Goal: Task Accomplishment & Management: Manage account settings

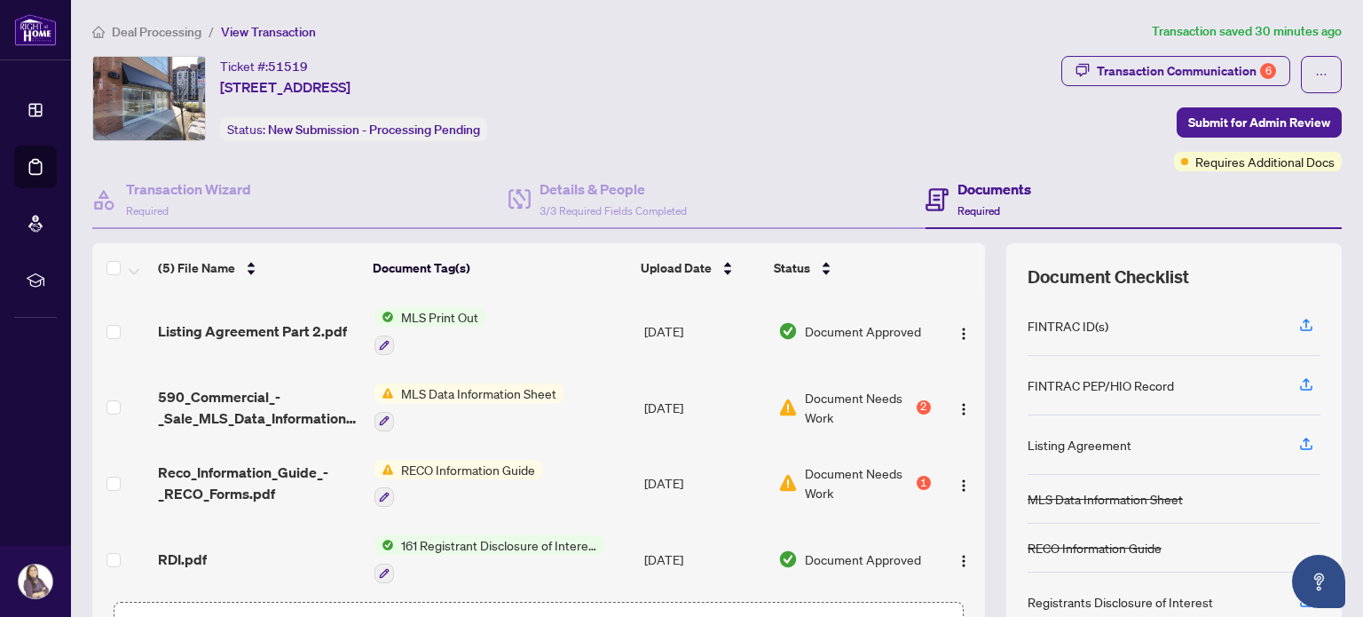
click at [460, 464] on span "RECO Information Guide" at bounding box center [468, 470] width 148 height 20
click at [957, 408] on img "button" at bounding box center [964, 409] width 14 height 14
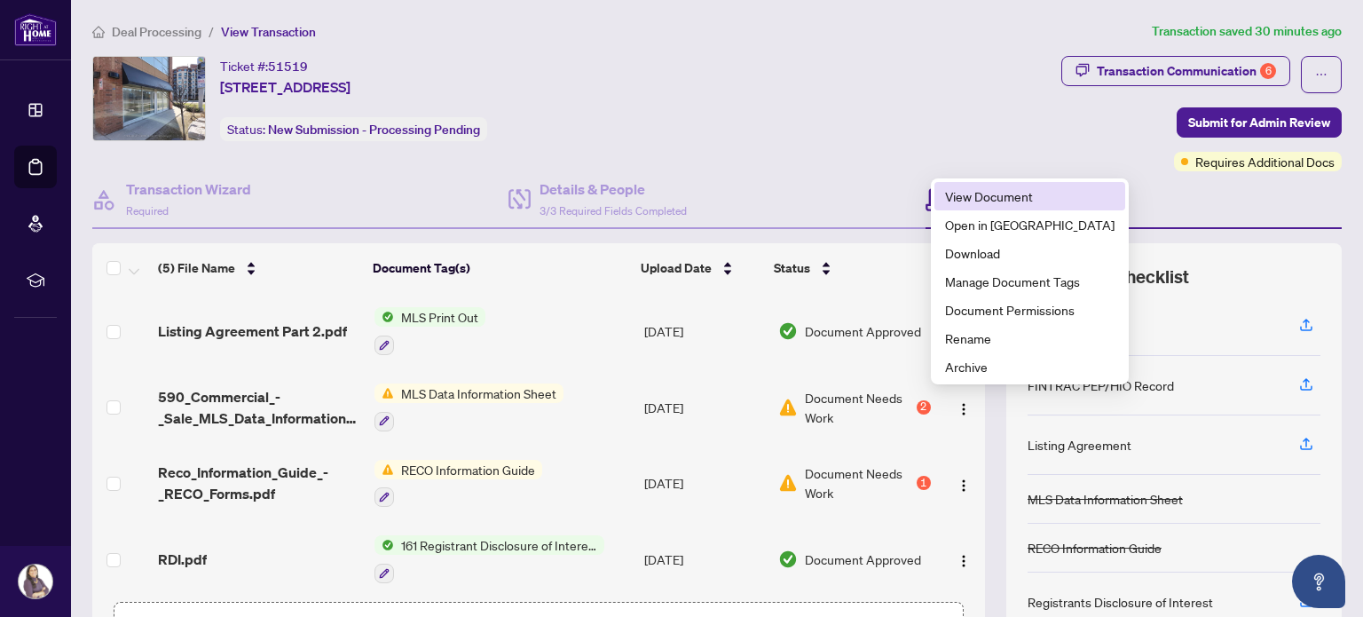
click at [1004, 188] on span "View Document" at bounding box center [1029, 196] width 169 height 20
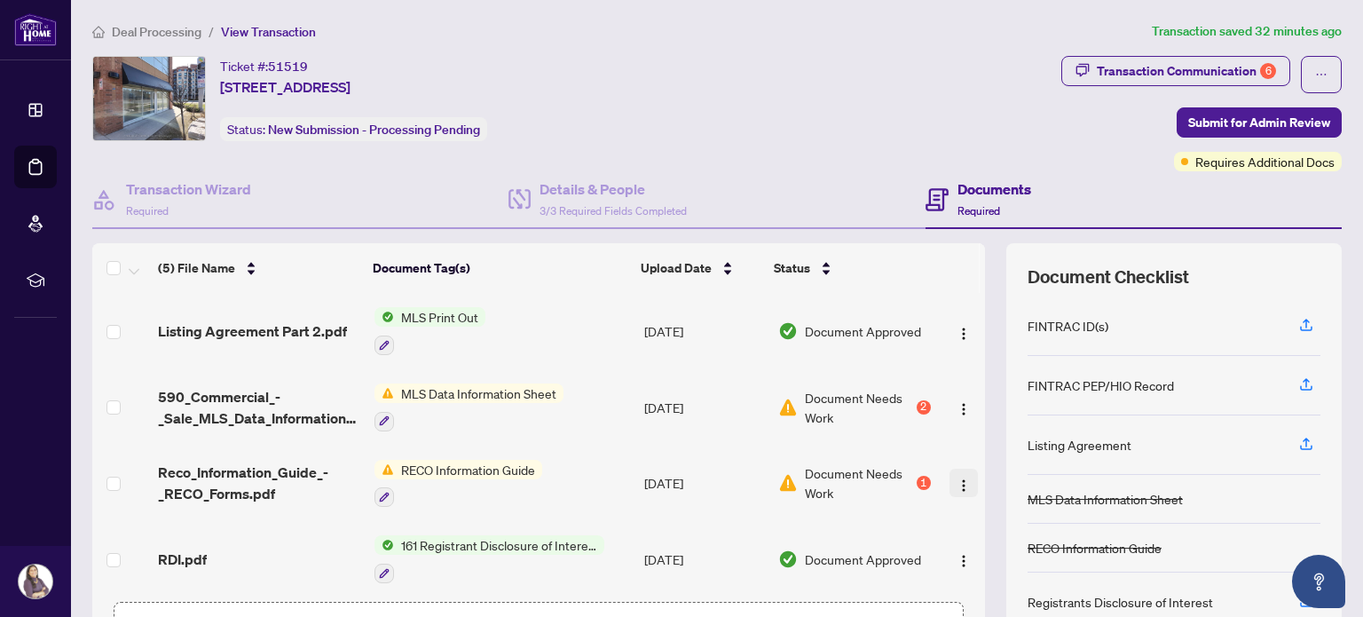
click at [957, 478] on img "button" at bounding box center [964, 485] width 14 height 14
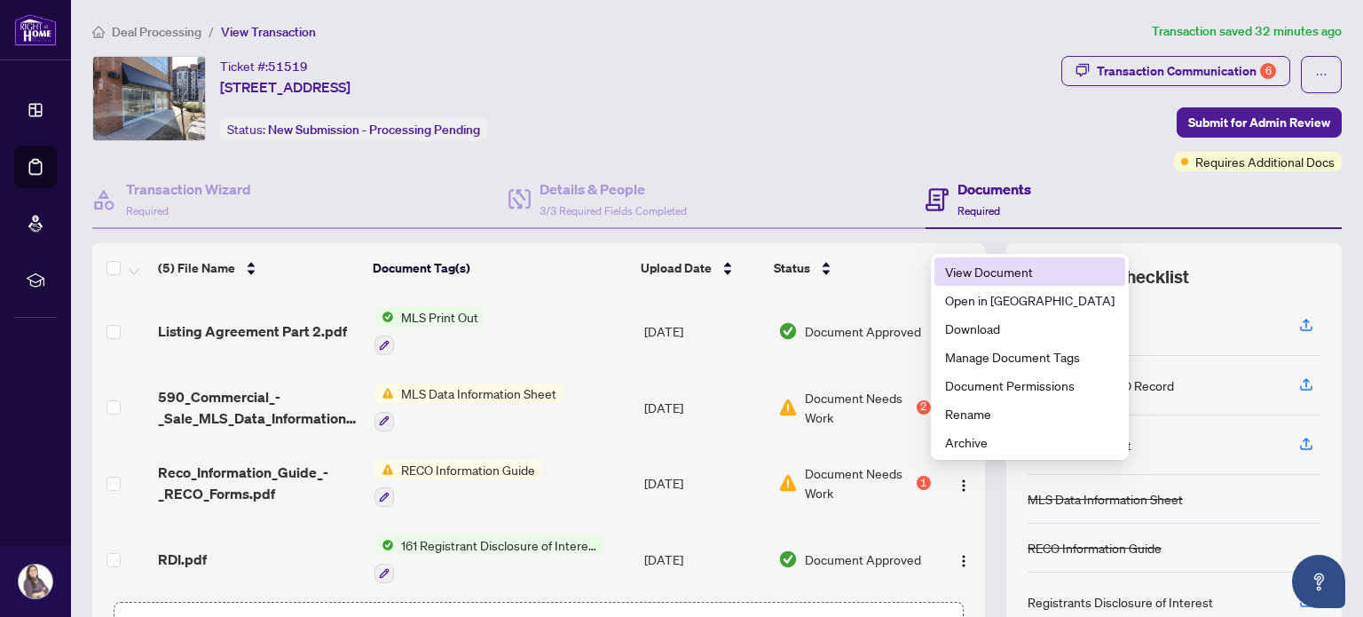
click at [965, 268] on span "View Document" at bounding box center [1029, 272] width 169 height 20
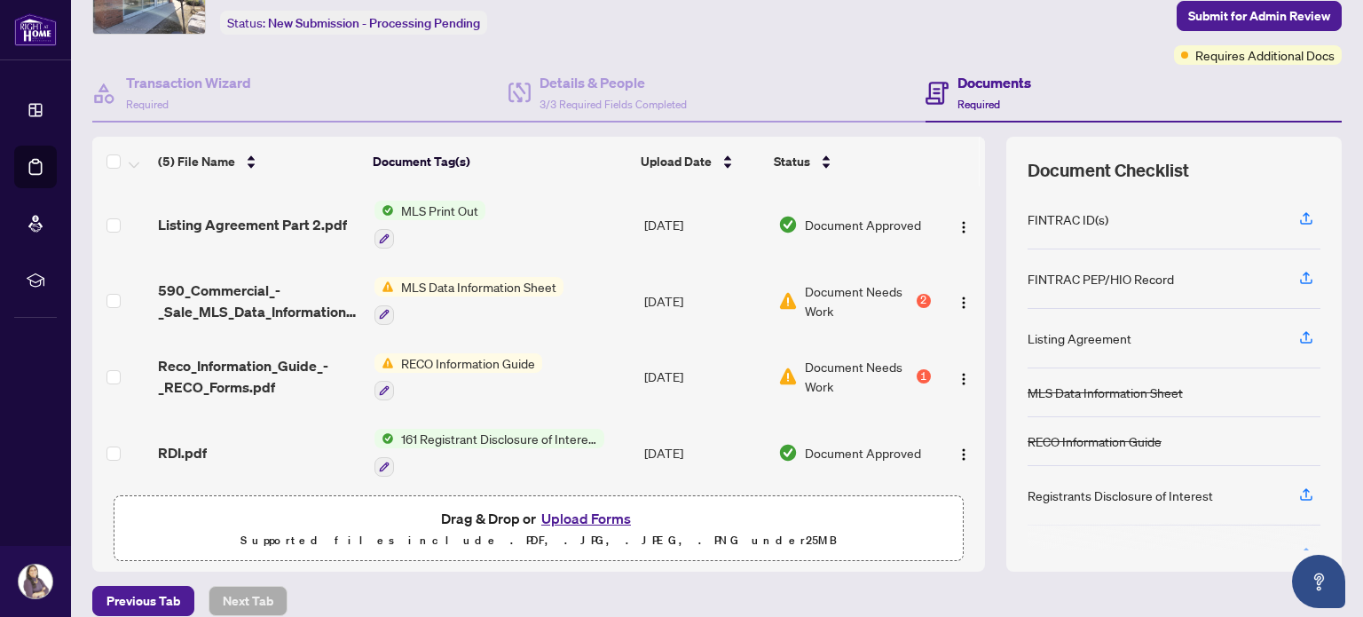
scroll to position [124, 0]
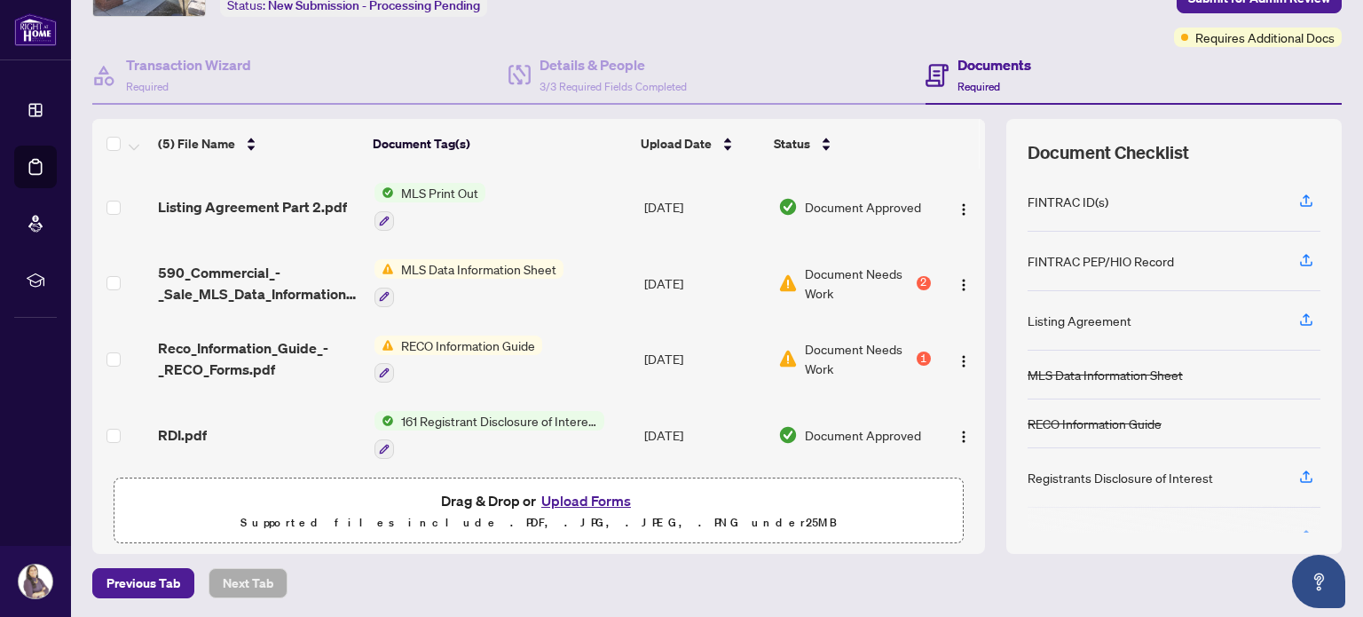
click at [517, 276] on div "MLS Data Information Sheet" at bounding box center [468, 283] width 189 height 48
click at [867, 278] on span "Document Needs Work" at bounding box center [859, 283] width 108 height 39
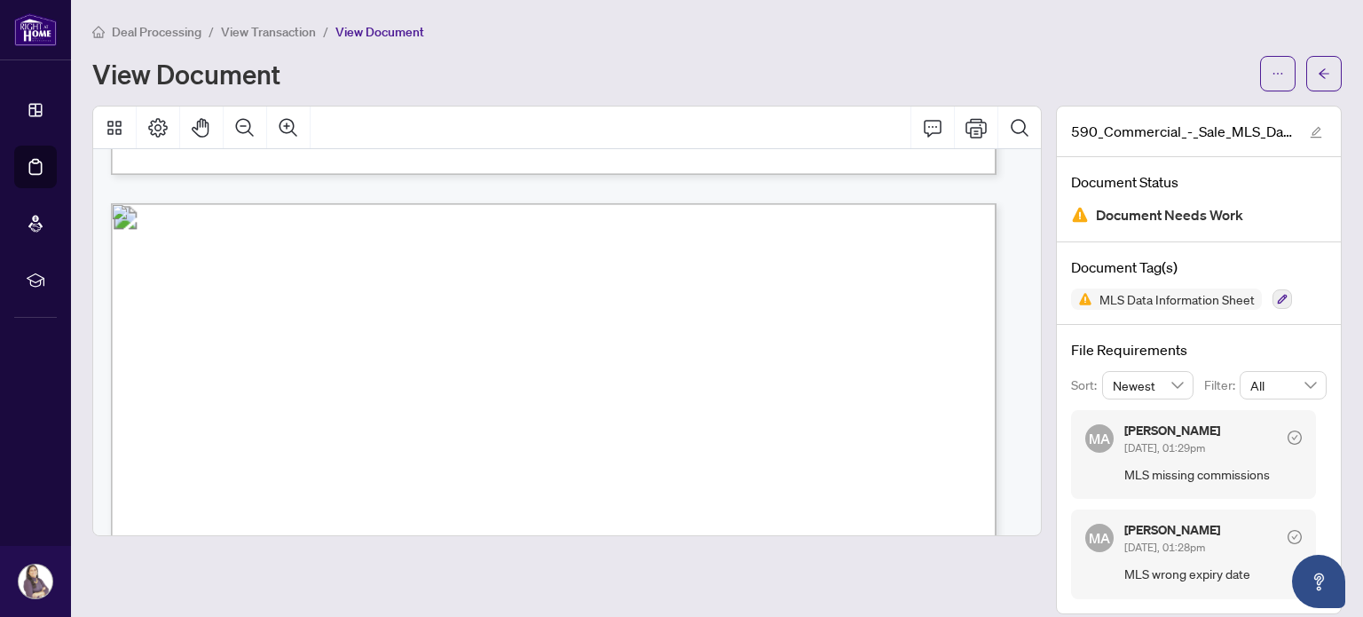
scroll to position [2334, 0]
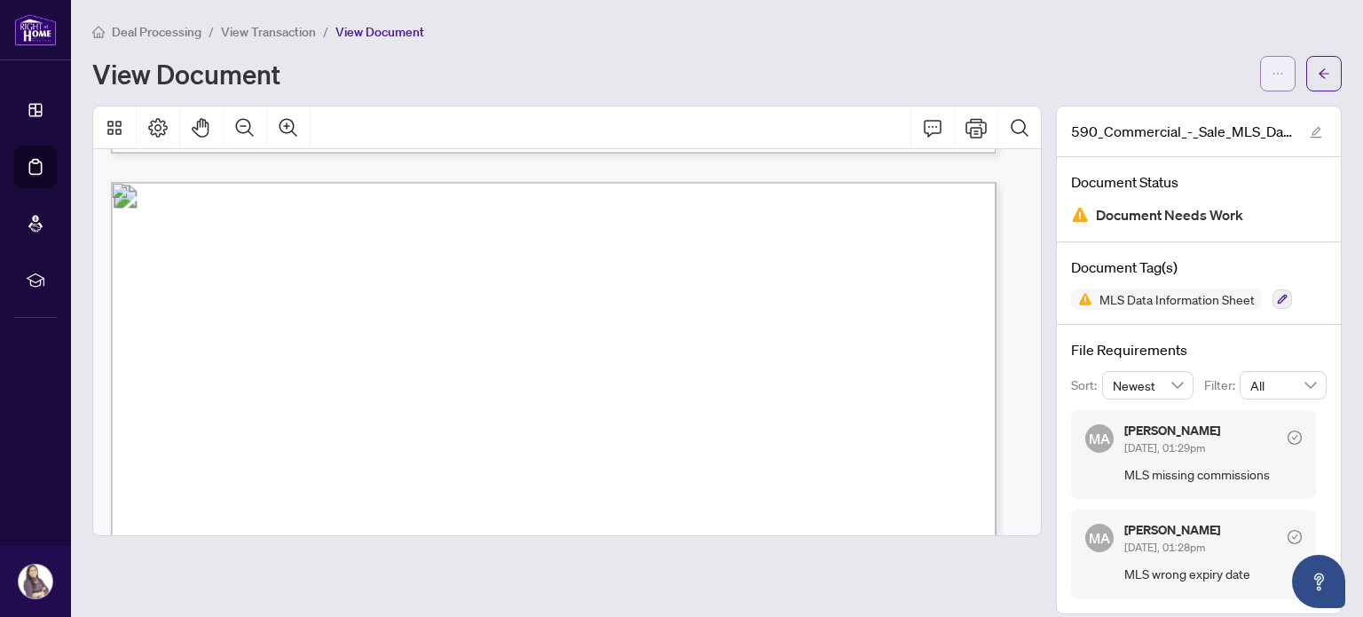
click at [1260, 82] on button "button" at bounding box center [1277, 73] width 35 height 35
click at [1118, 77] on div "View Document" at bounding box center [670, 73] width 1157 height 28
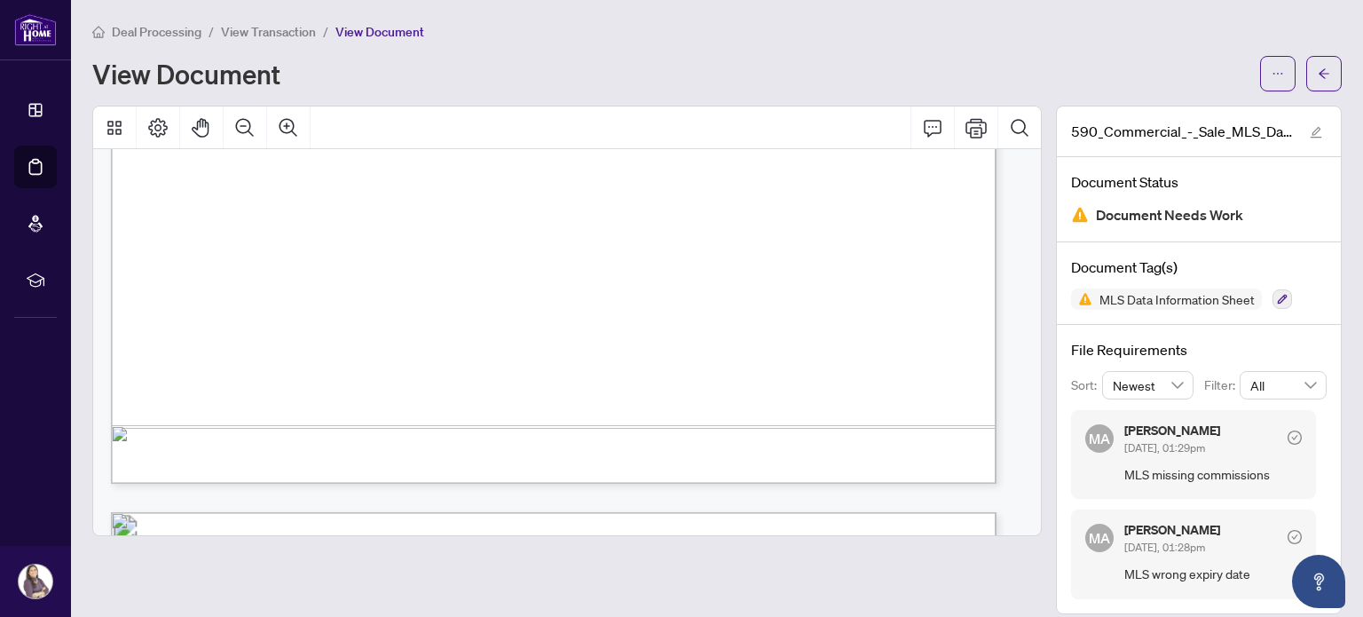
scroll to position [14, 0]
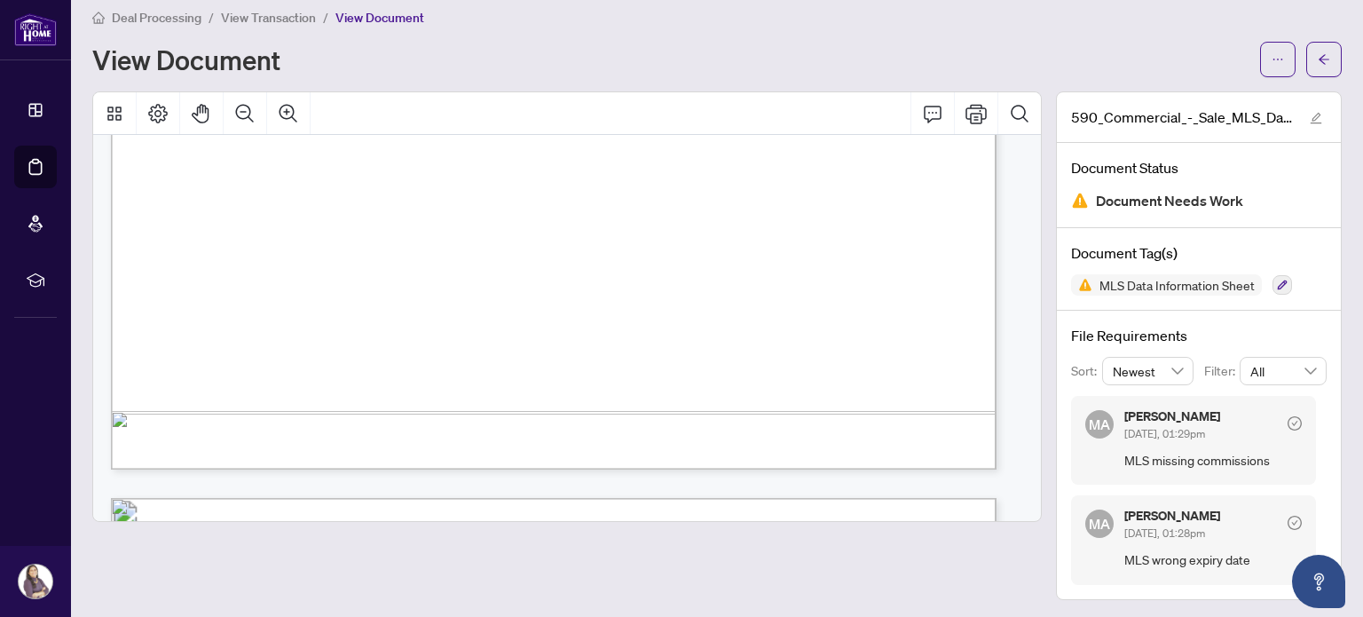
click at [1288, 418] on icon "check-circle" at bounding box center [1295, 423] width 14 height 14
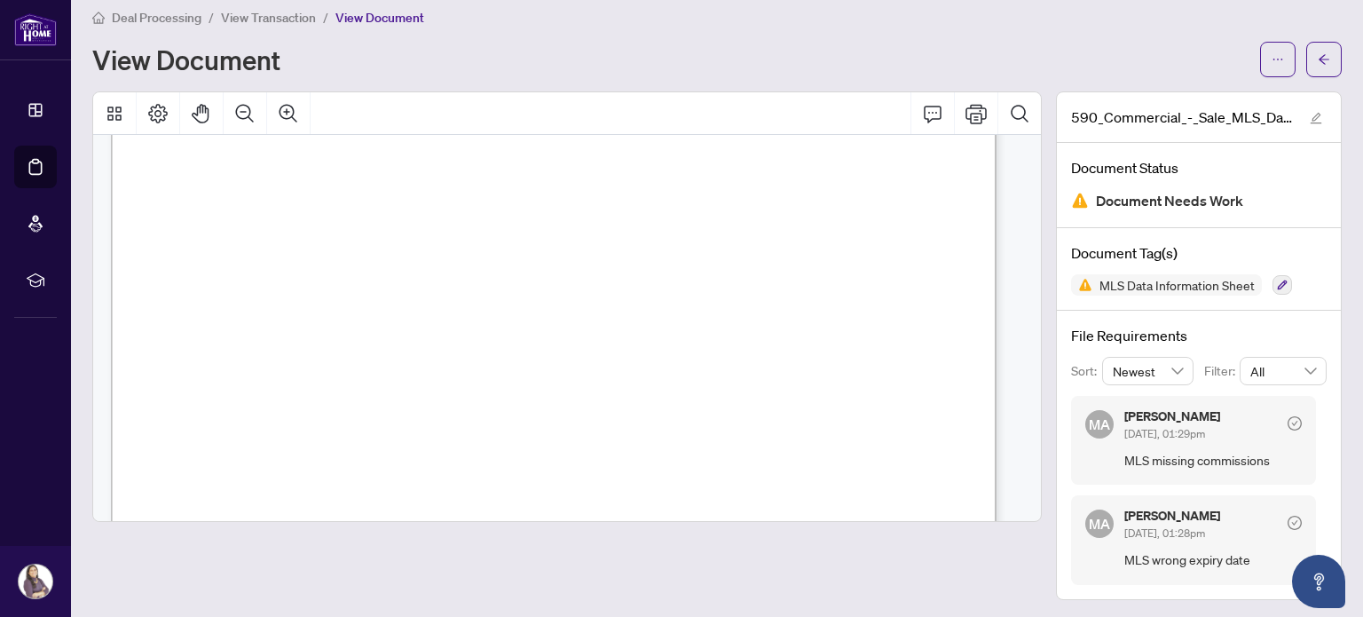
scroll to position [1394, 0]
click at [700, 189] on span "2025" at bounding box center [685, 196] width 29 height 14
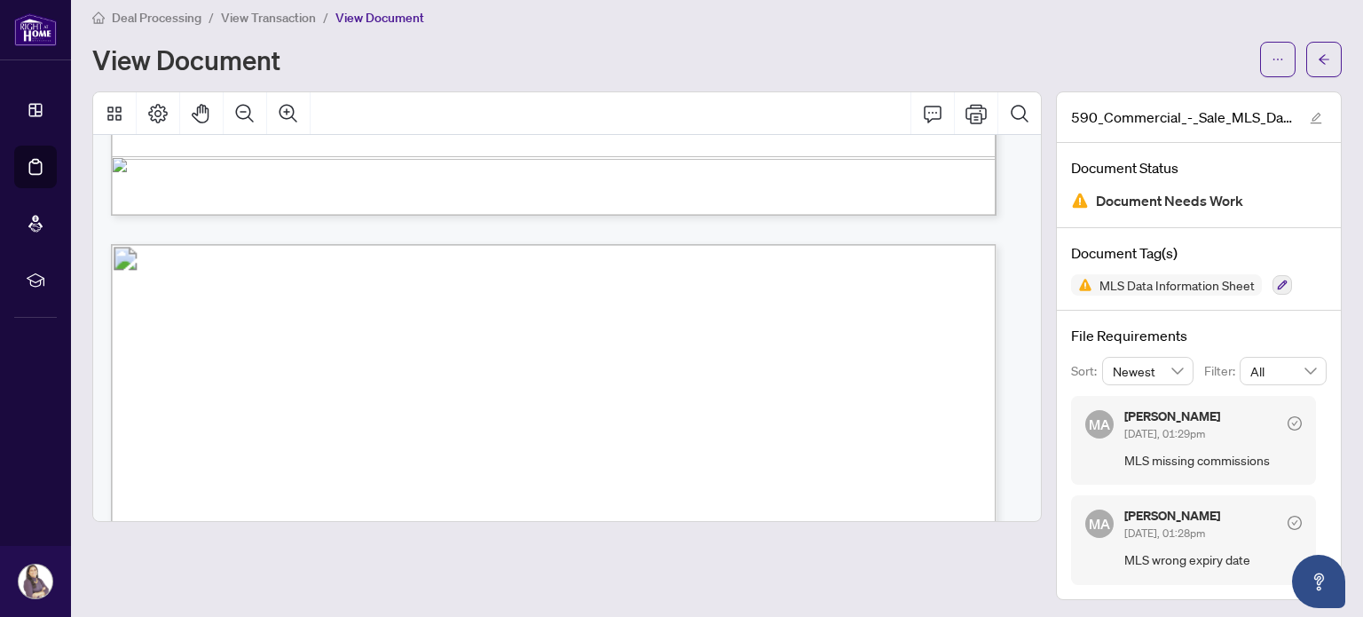
scroll to position [2293, 0]
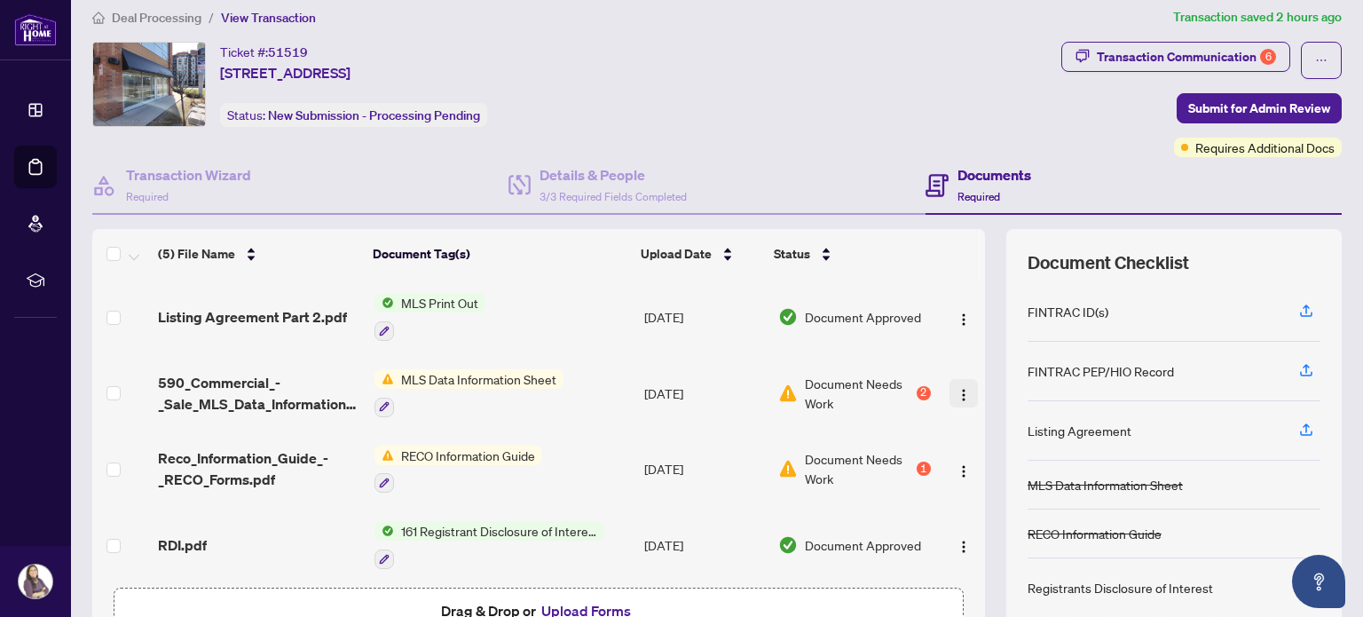
click at [957, 393] on img "button" at bounding box center [964, 395] width 14 height 14
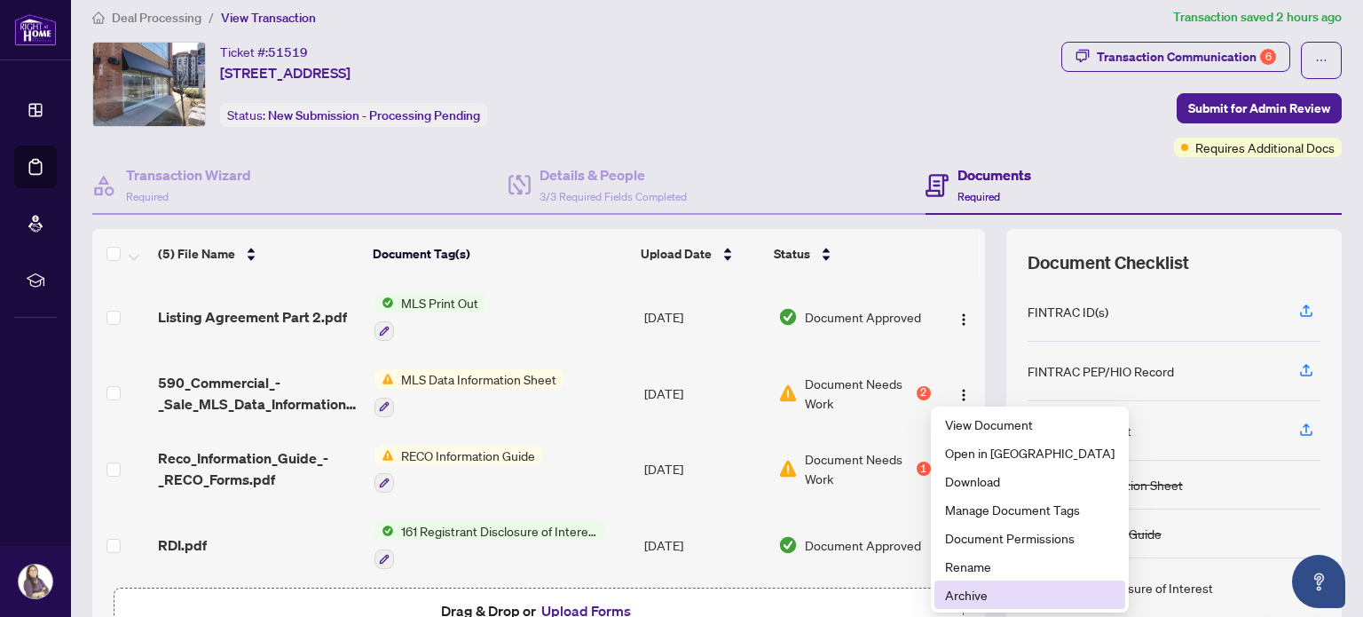
click at [957, 595] on span "Archive" at bounding box center [1029, 595] width 169 height 20
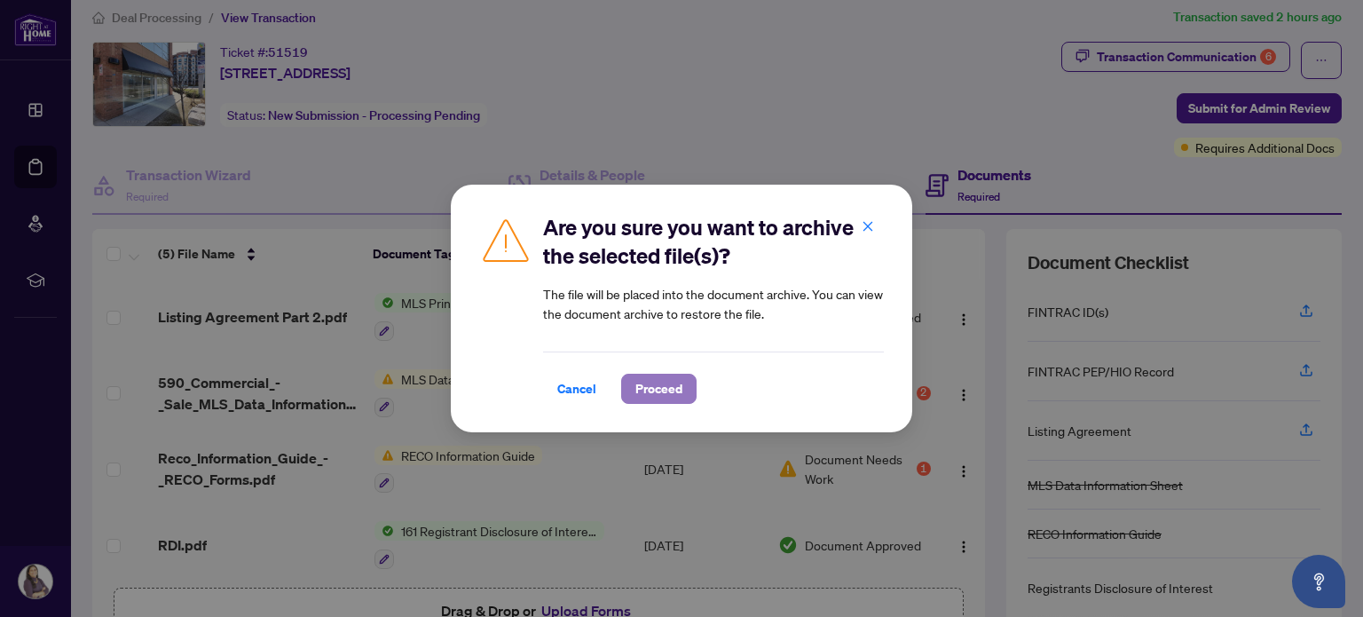
click at [664, 384] on span "Proceed" at bounding box center [658, 388] width 47 height 28
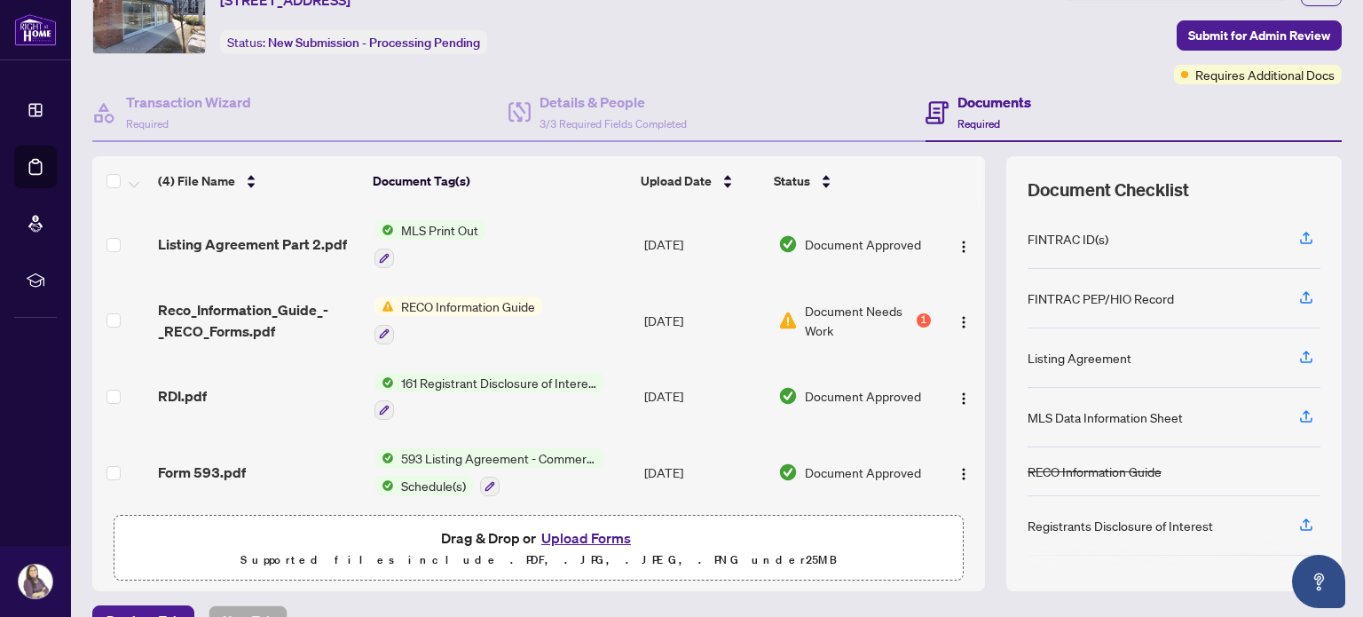
scroll to position [92, 0]
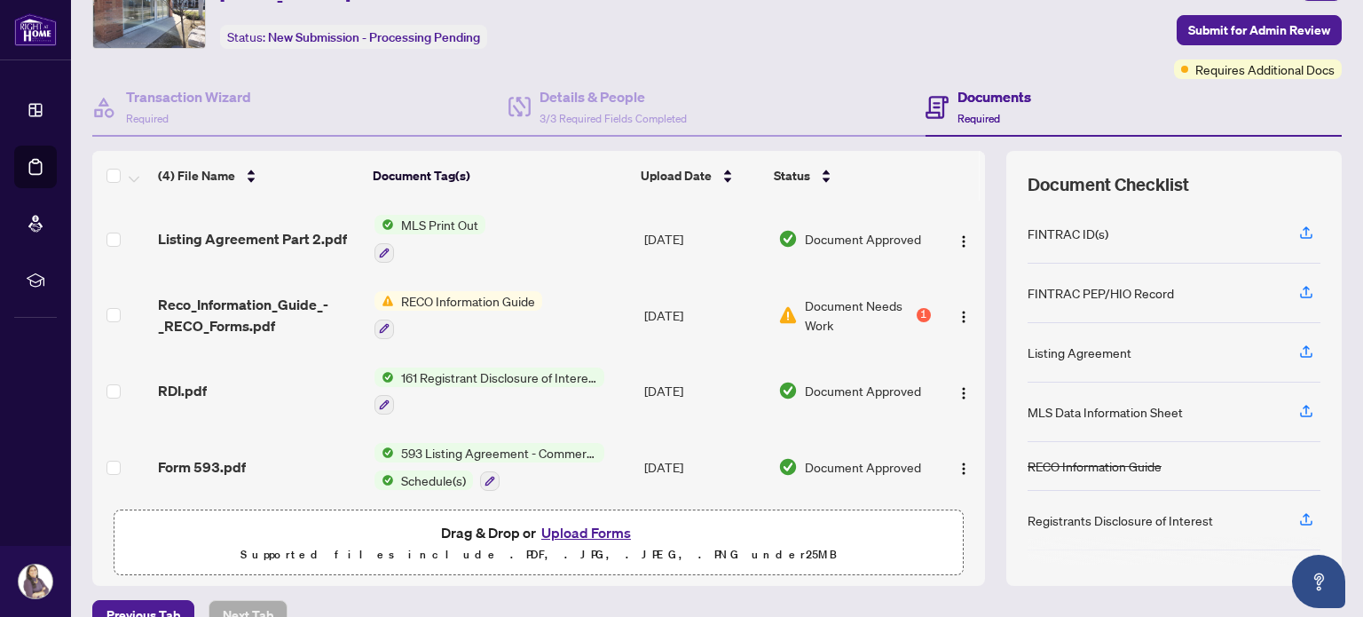
click at [565, 531] on button "Upload Forms" at bounding box center [586, 532] width 100 height 23
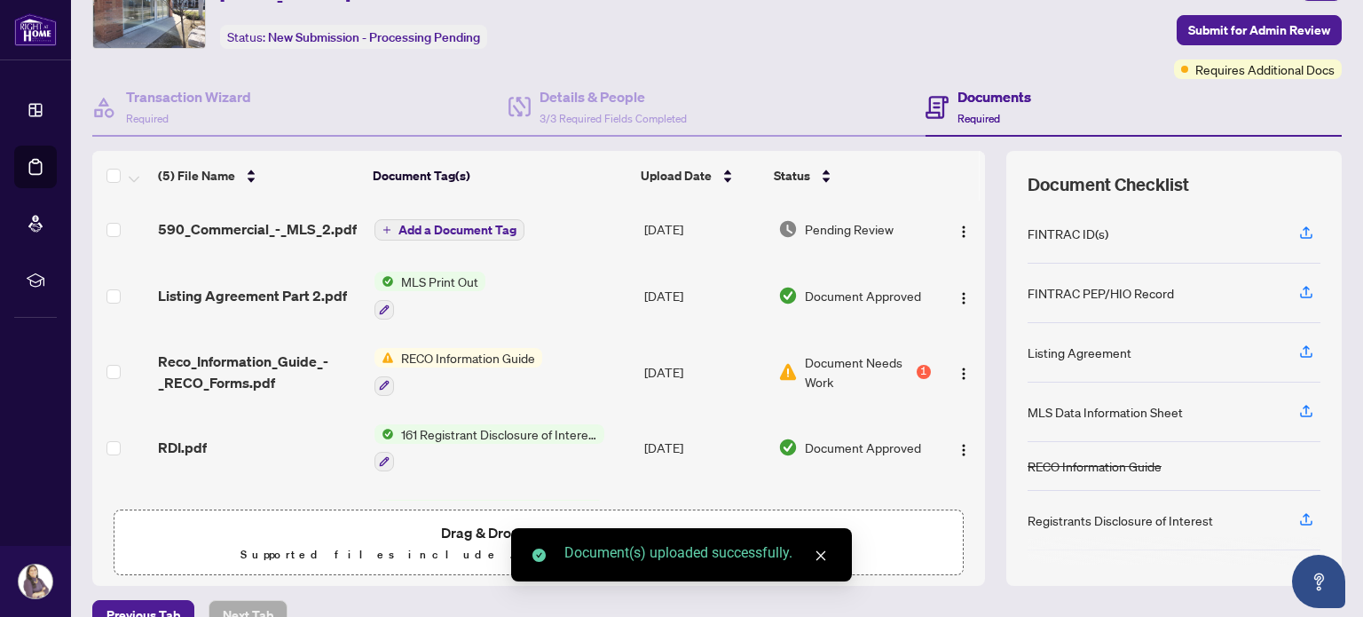
click at [439, 225] on span "Add a Document Tag" at bounding box center [457, 230] width 118 height 12
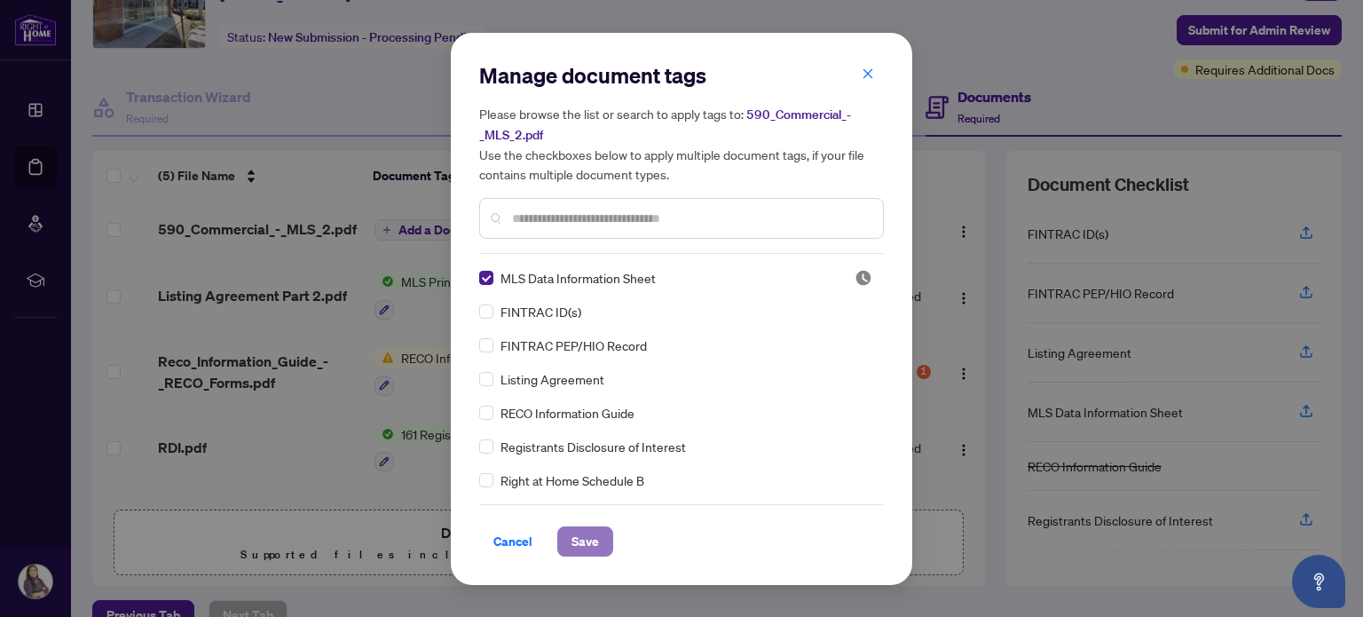
click at [582, 544] on span "Save" at bounding box center [585, 541] width 28 height 28
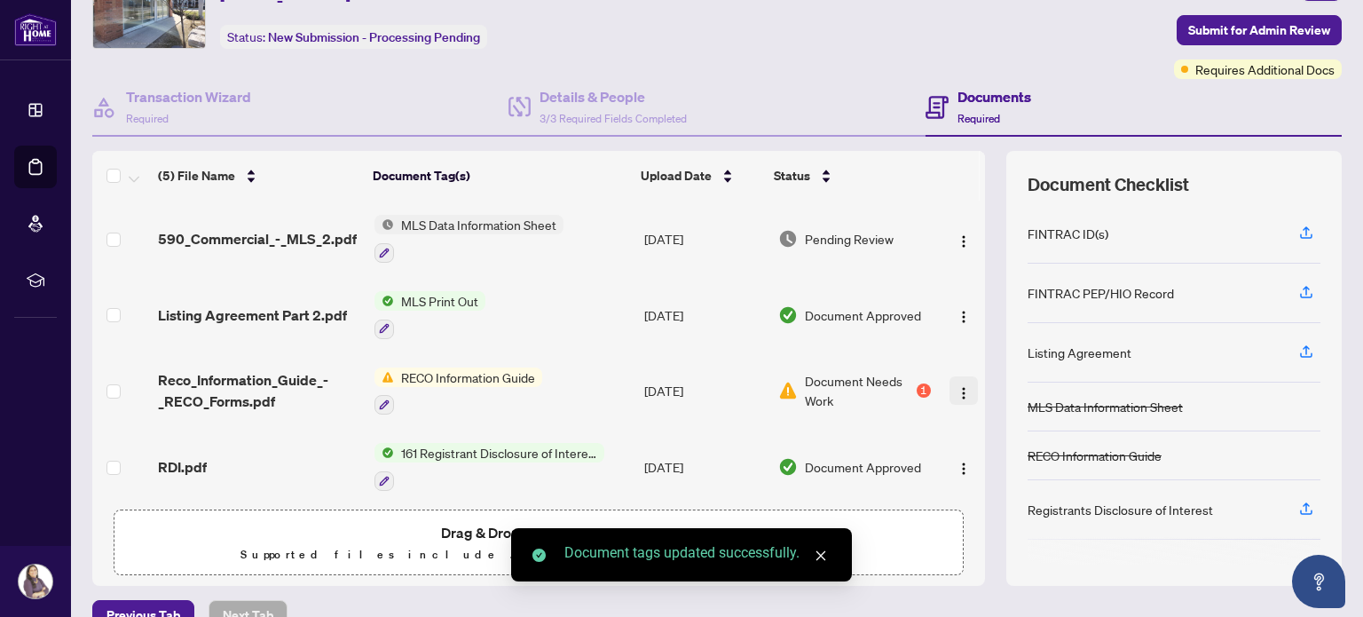
click at [957, 393] on span "button" at bounding box center [964, 391] width 14 height 20
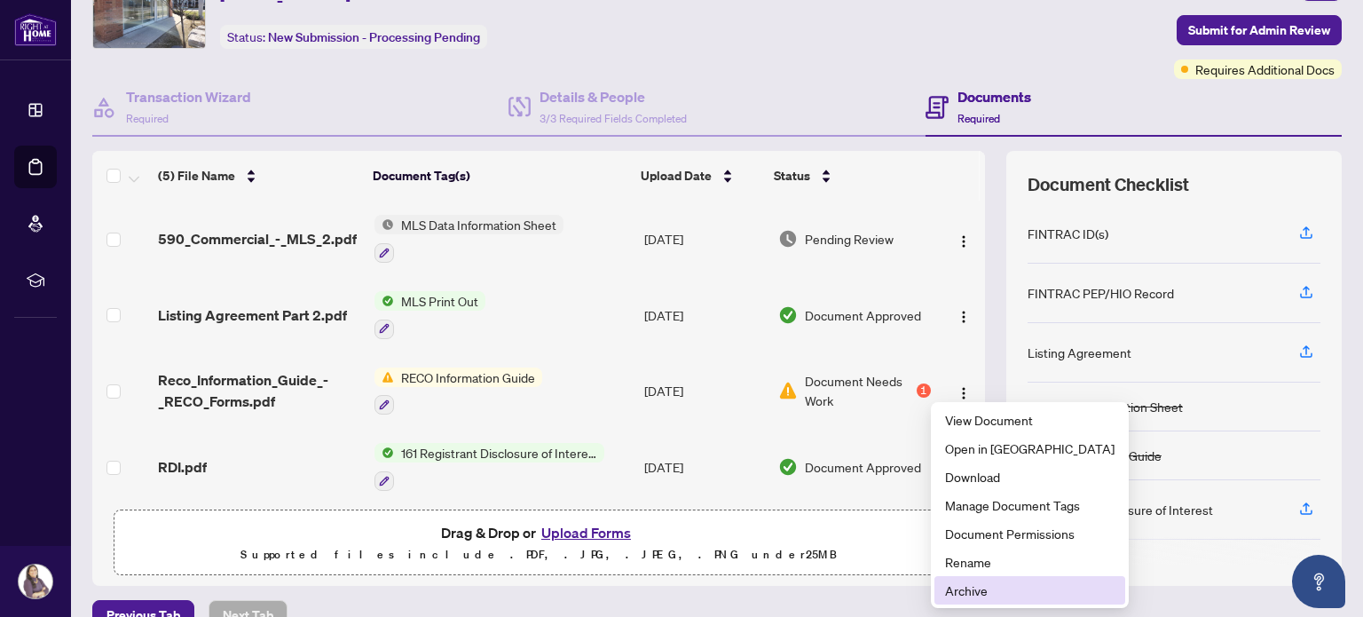
click at [951, 593] on span "Archive" at bounding box center [1029, 590] width 169 height 20
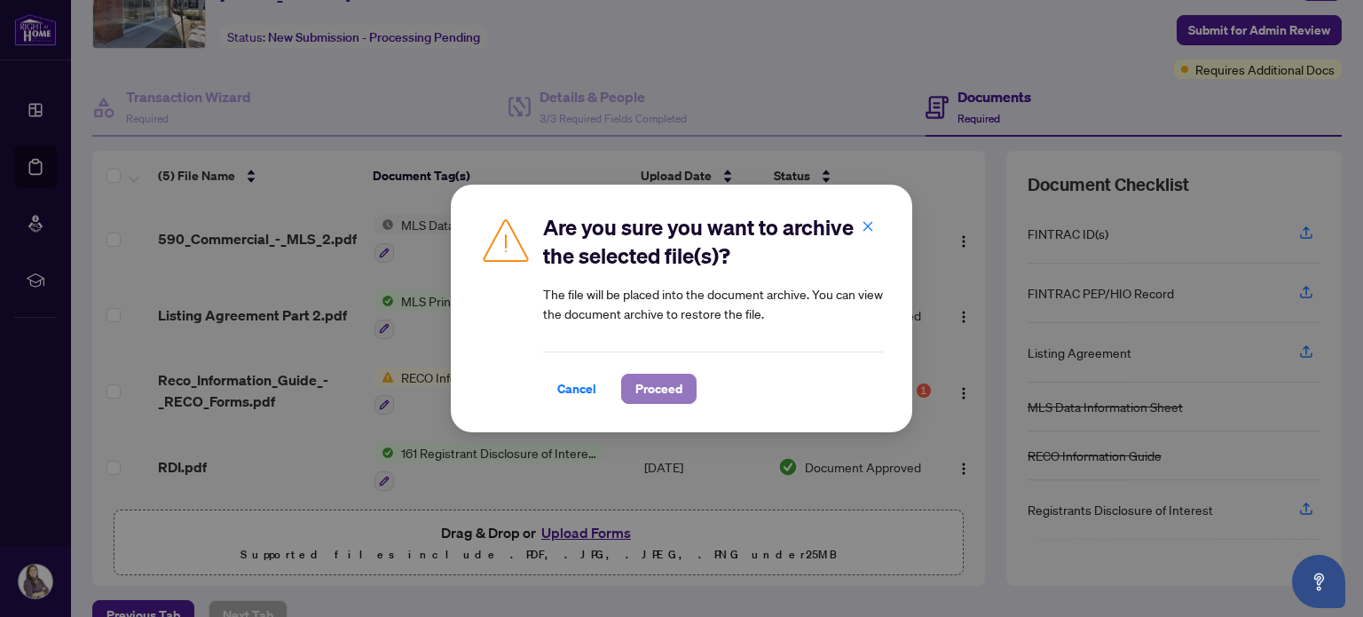
click at [674, 393] on span "Proceed" at bounding box center [658, 388] width 47 height 28
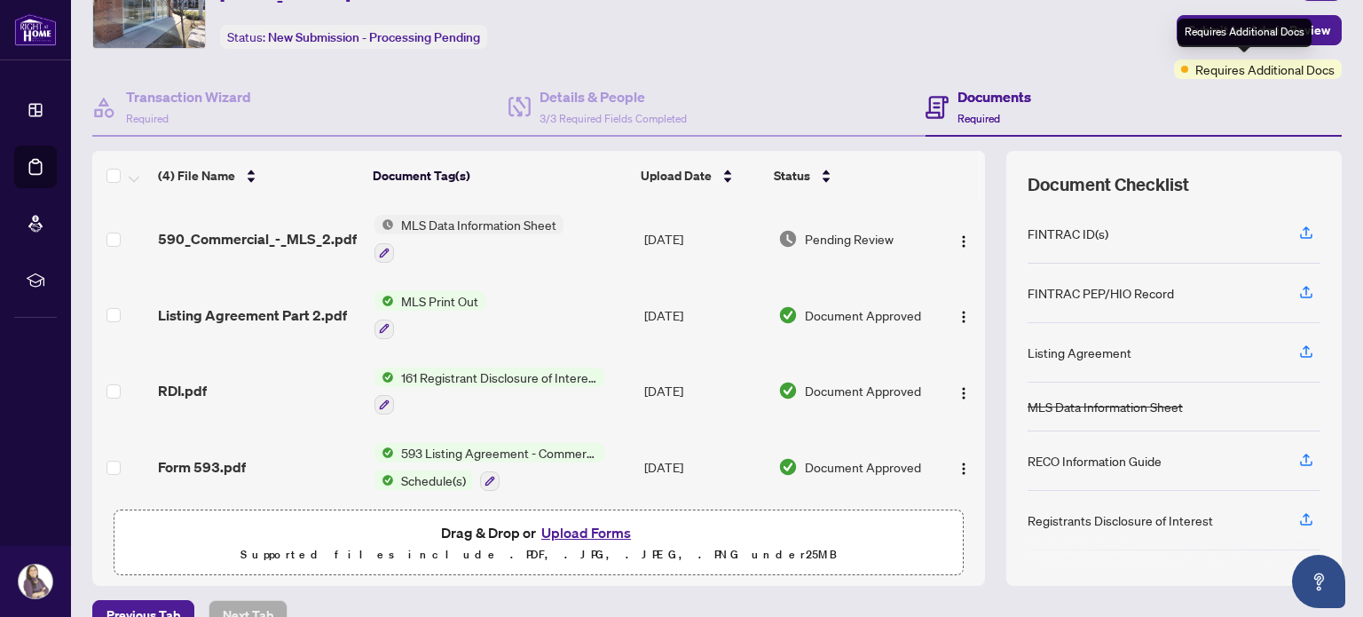
click at [1201, 69] on span "Requires Additional Docs" at bounding box center [1264, 69] width 139 height 20
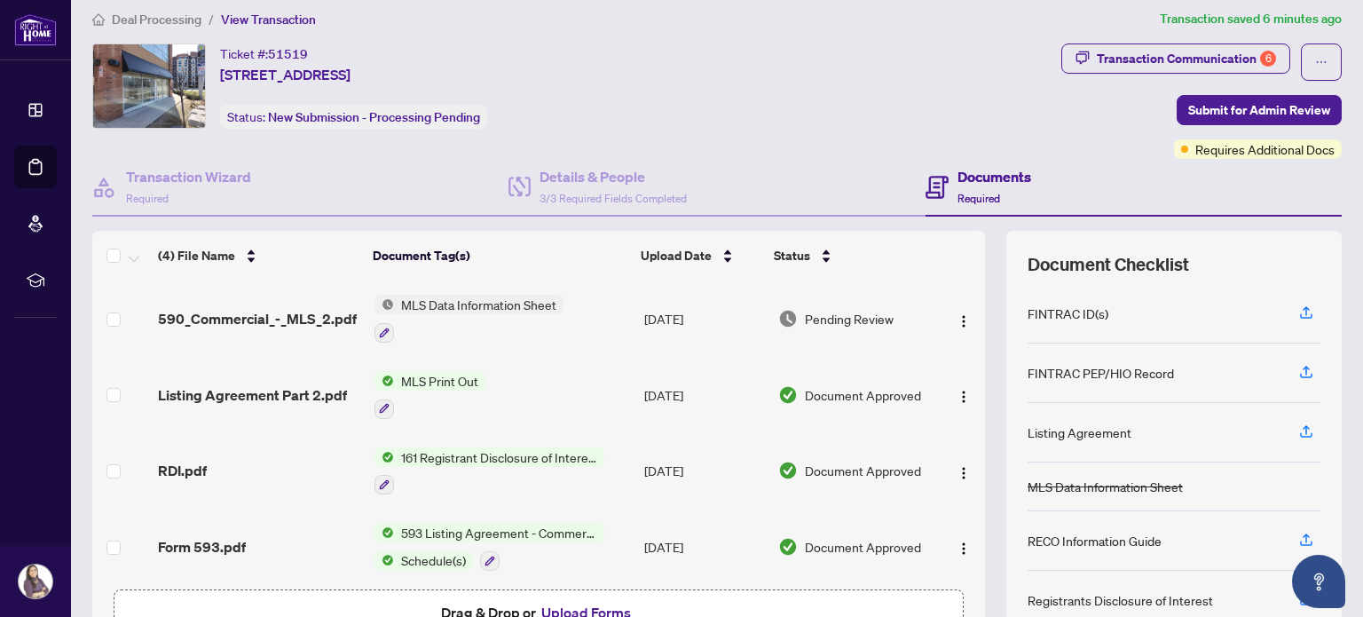
scroll to position [9, 0]
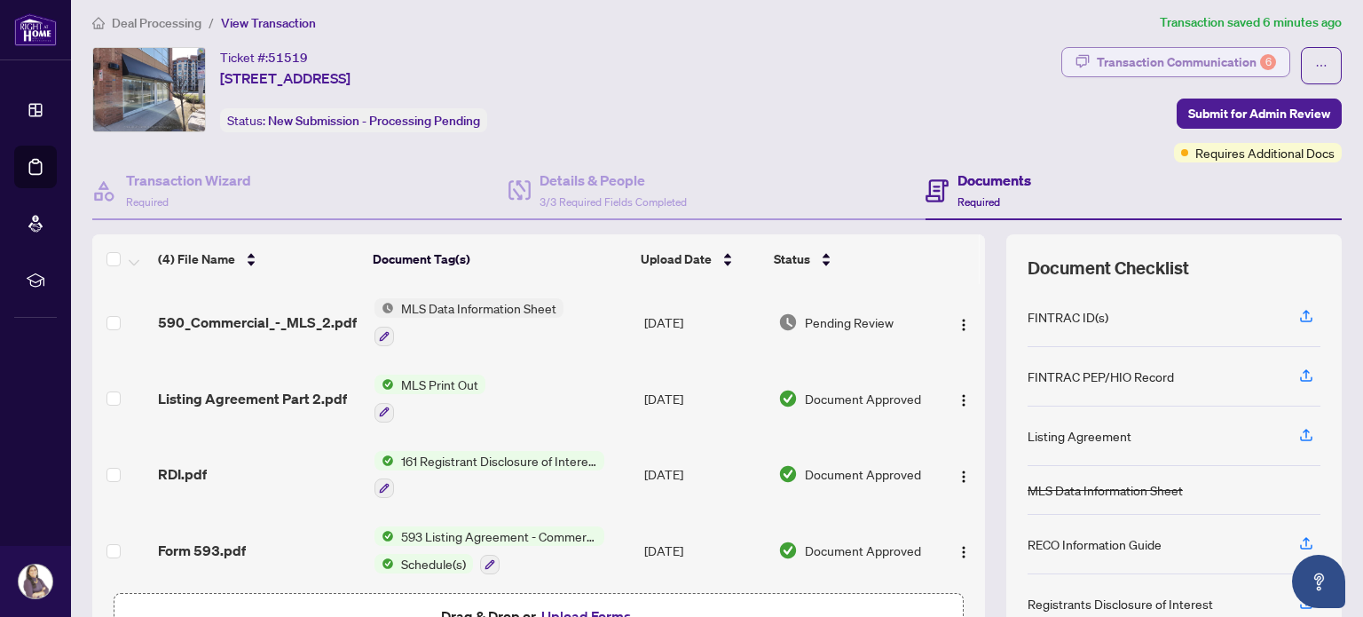
click at [1236, 67] on div "Transaction Communication 6" at bounding box center [1186, 62] width 179 height 28
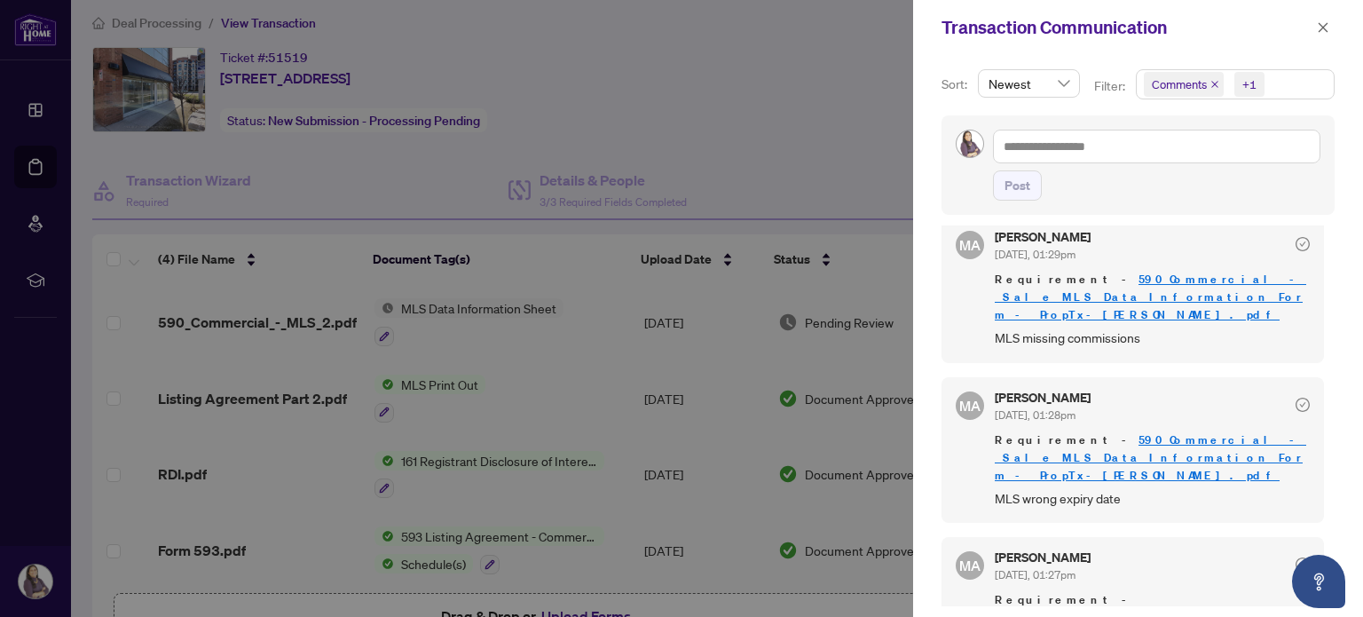
scroll to position [0, 0]
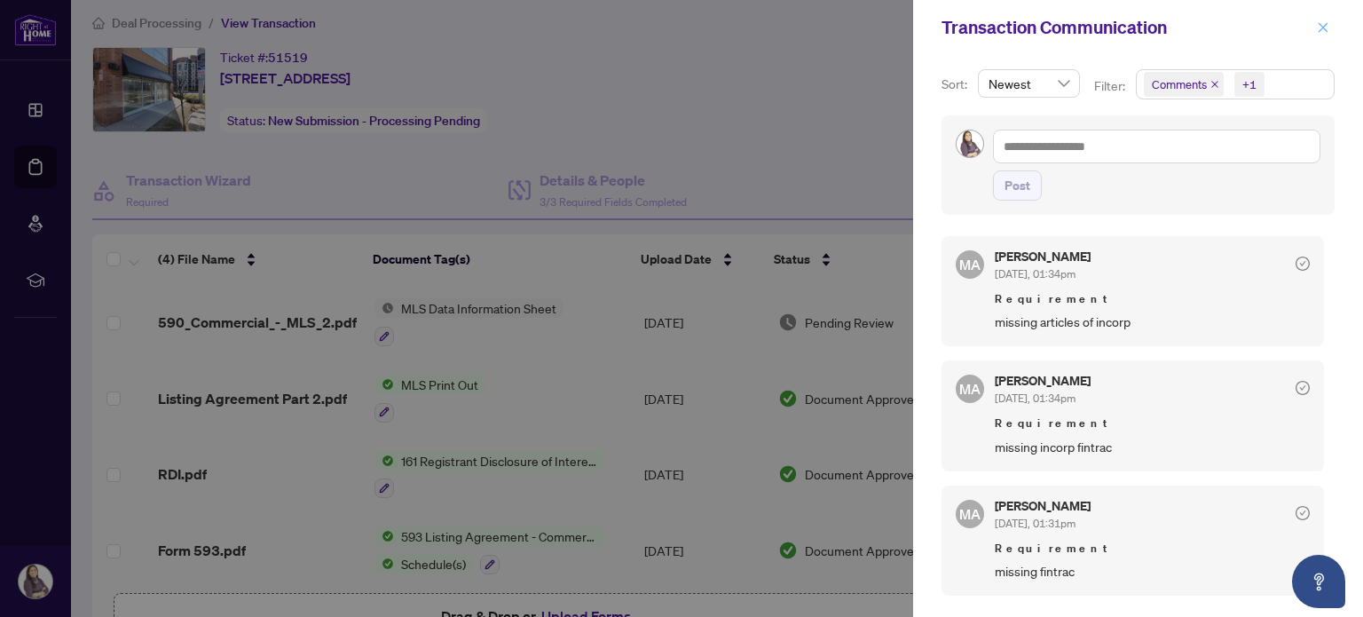
click at [1326, 26] on icon "close" at bounding box center [1323, 27] width 12 height 12
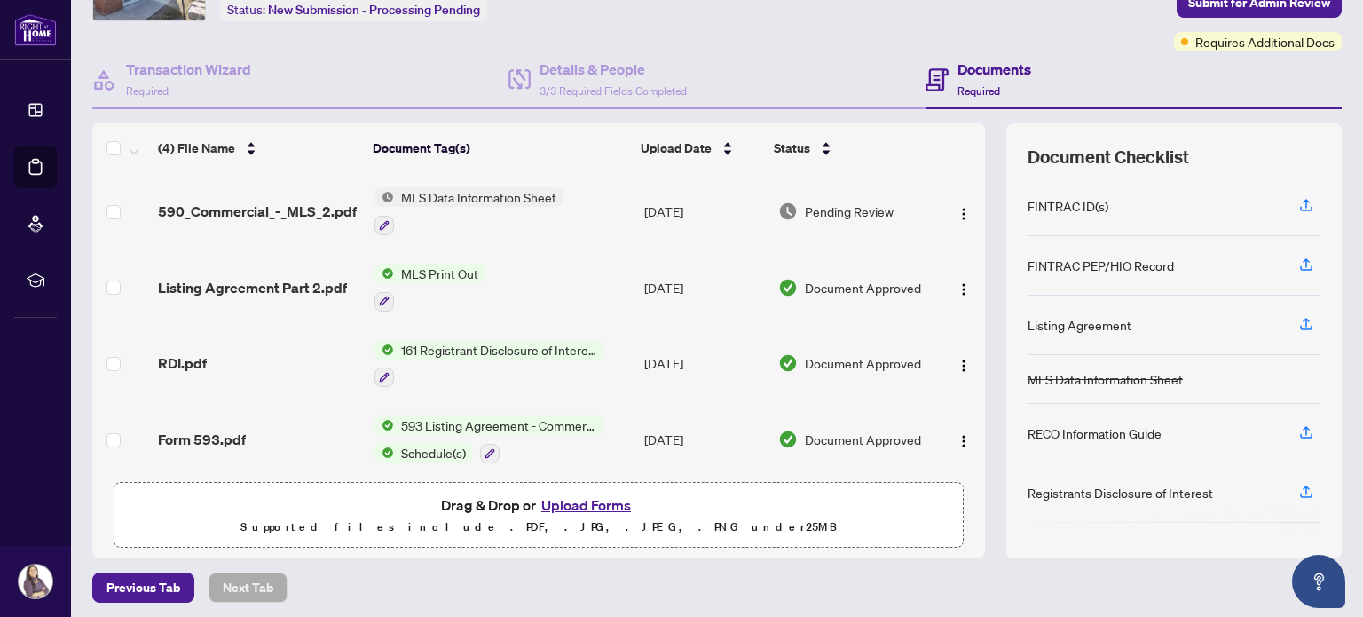
scroll to position [124, 0]
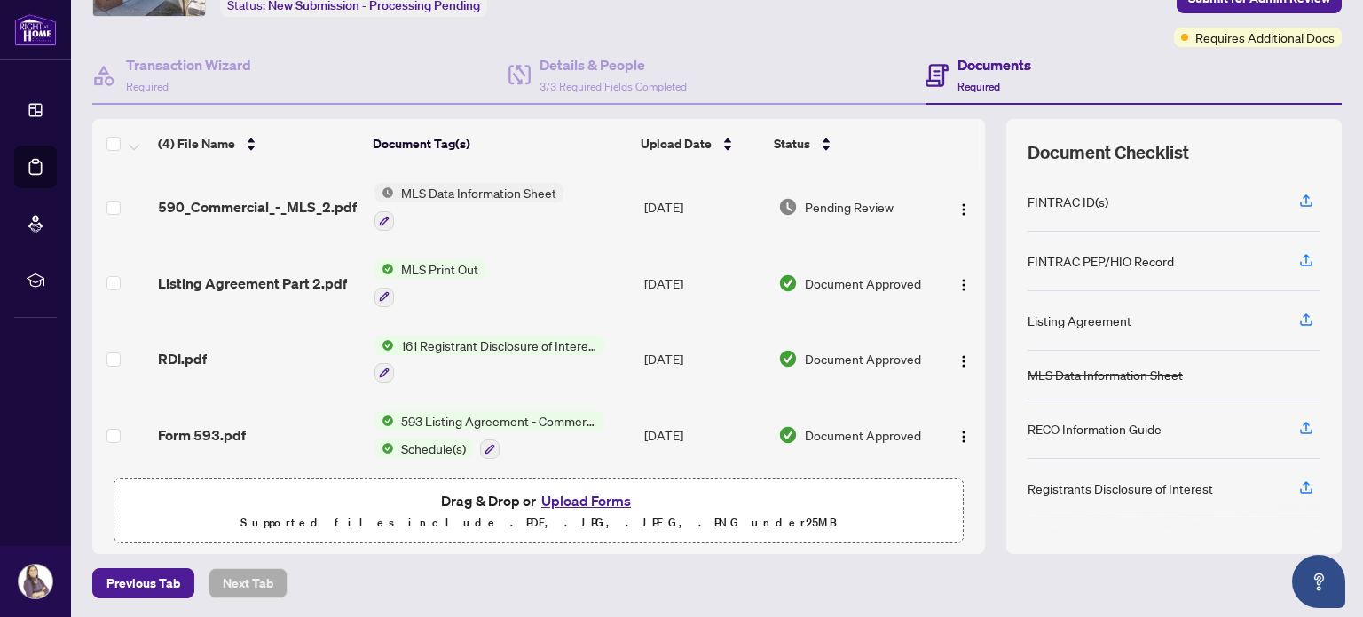
click at [598, 500] on button "Upload Forms" at bounding box center [586, 500] width 100 height 23
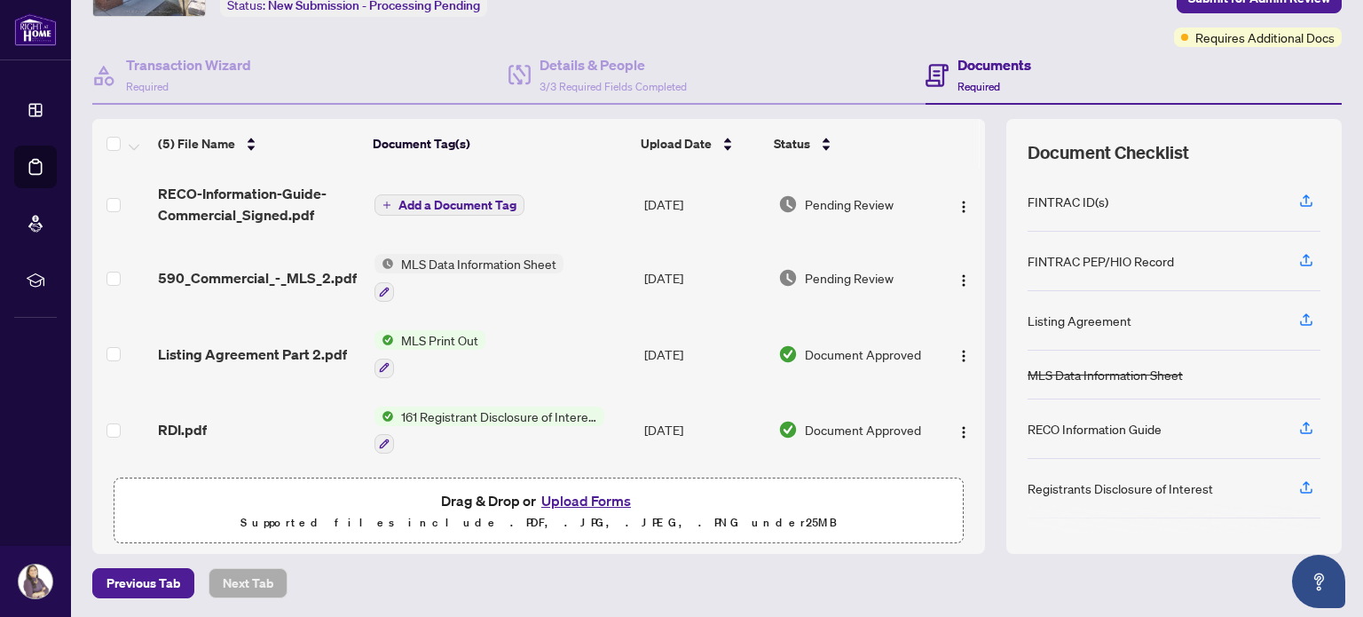
click at [461, 209] on button "Add a Document Tag" at bounding box center [449, 204] width 150 height 21
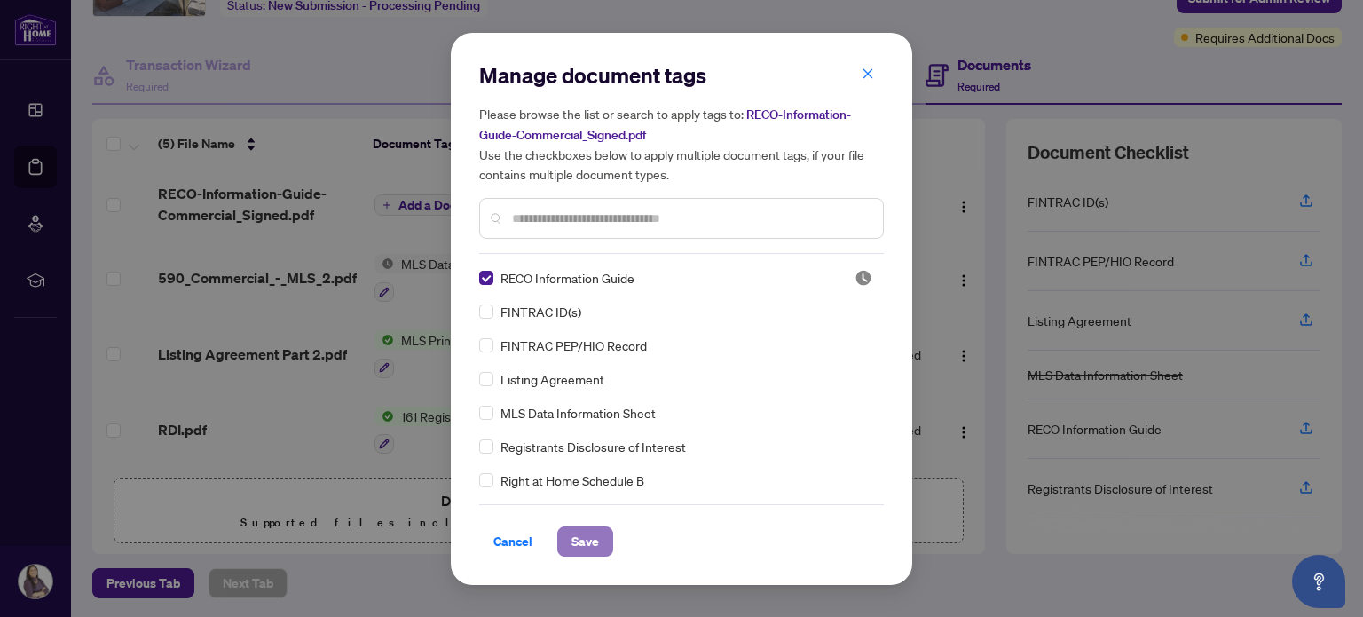
click at [579, 542] on span "Save" at bounding box center [585, 541] width 28 height 28
